Goal: Check status: Check status

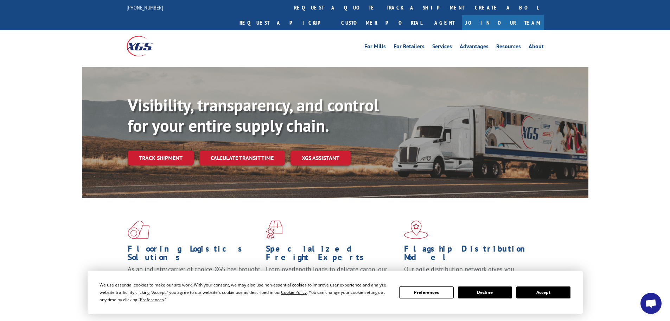
click at [381, 7] on link "track a shipment" at bounding box center [425, 7] width 88 height 15
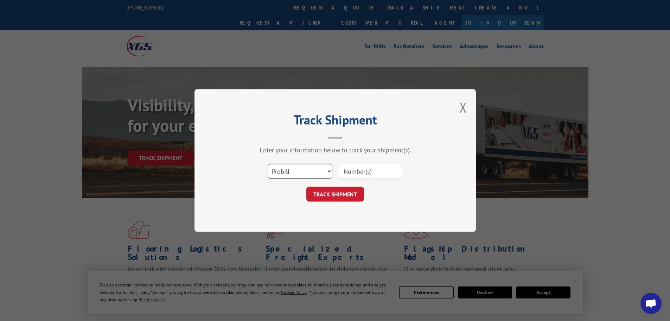
click at [280, 168] on select "Select category... Probill BOL PO" at bounding box center [300, 171] width 65 height 15
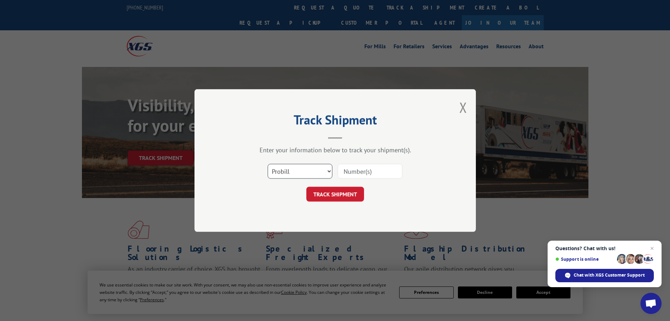
select select "bol"
click at [268, 164] on select "Select category... Probill BOL PO" at bounding box center [300, 171] width 65 height 15
click at [355, 171] on input at bounding box center [370, 171] width 65 height 15
click at [354, 173] on input at bounding box center [370, 171] width 65 height 15
paste input "474994"
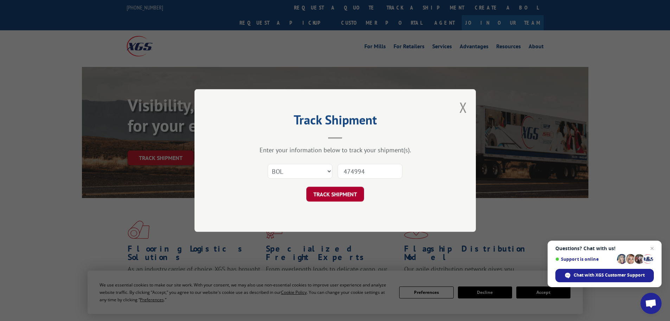
type input "474994"
drag, startPoint x: 322, startPoint y: 193, endPoint x: 323, endPoint y: 190, distance: 3.7
click at [322, 193] on button "TRACK SHIPMENT" at bounding box center [335, 193] width 58 height 15
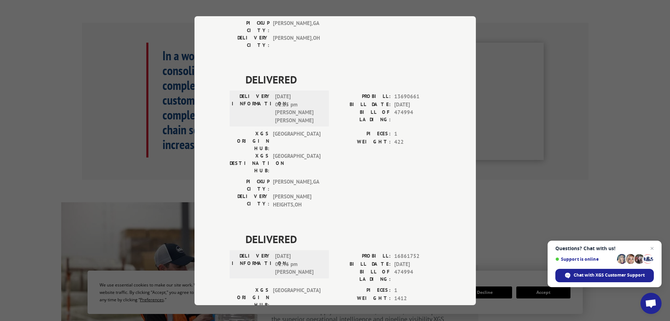
scroll to position [389, 0]
